Goal: Task Accomplishment & Management: Manage account settings

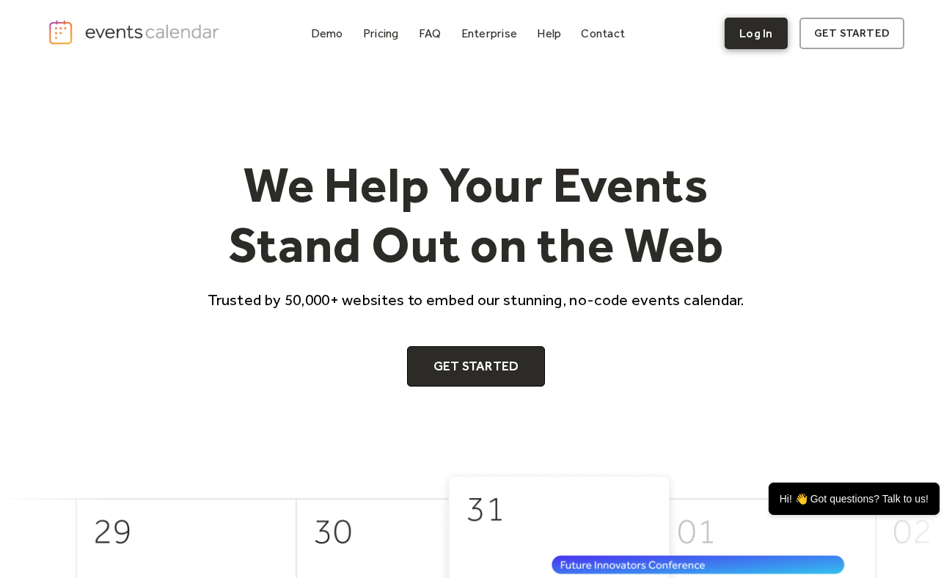
click at [764, 34] on link "Log In" at bounding box center [756, 34] width 62 height 32
click at [770, 43] on link "Log In" at bounding box center [756, 34] width 62 height 32
click at [129, 250] on div "We Help Your Events Stand Out on the Web Trusted by 50,000+ websites to embed o…" at bounding box center [476, 271] width 857 height 232
